Goal: Find specific page/section: Find specific page/section

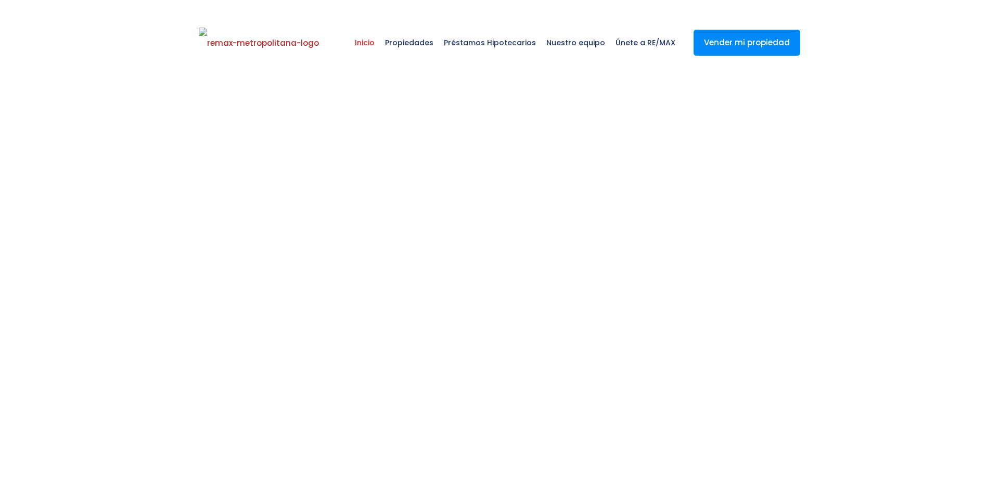
select select
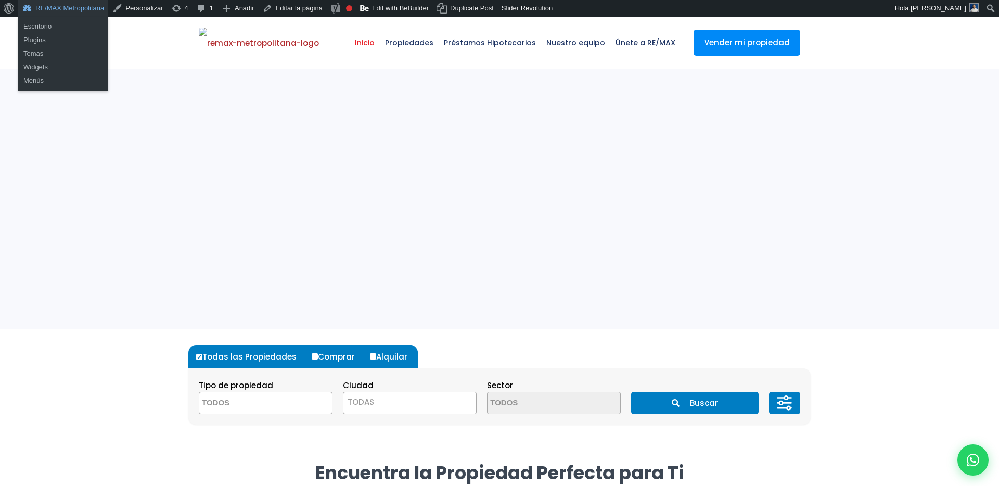
click at [87, 7] on link "RE/MAX Metropolitana" at bounding box center [63, 8] width 90 height 17
